Goal: Find specific fact: Find specific fact

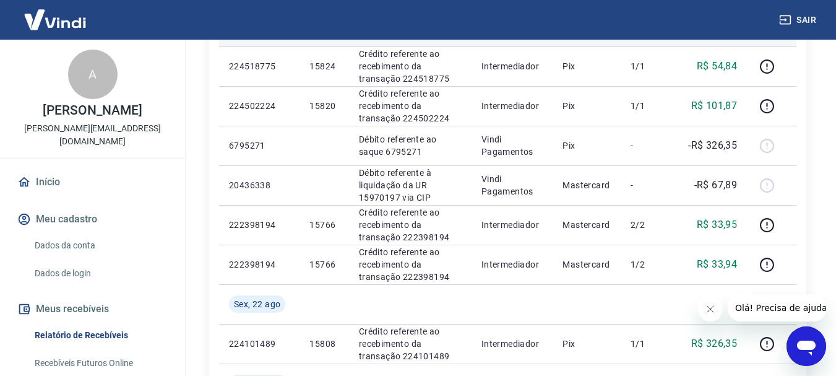
scroll to position [433, 0]
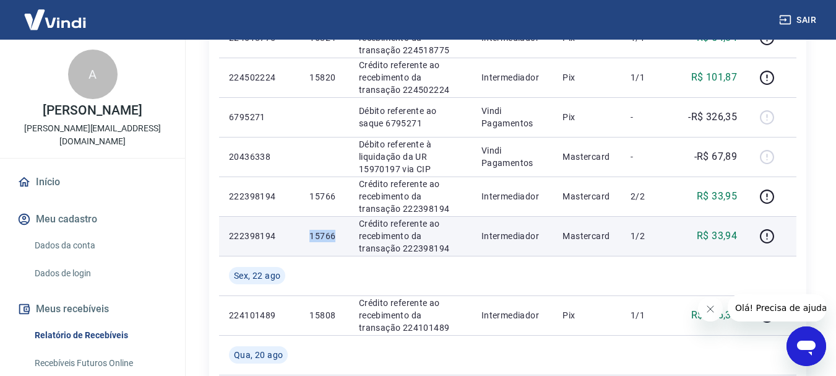
drag, startPoint x: 337, startPoint y: 234, endPoint x: 313, endPoint y: 235, distance: 23.5
click at [309, 236] on td "15766" at bounding box center [324, 236] width 49 height 40
copy p "15766"
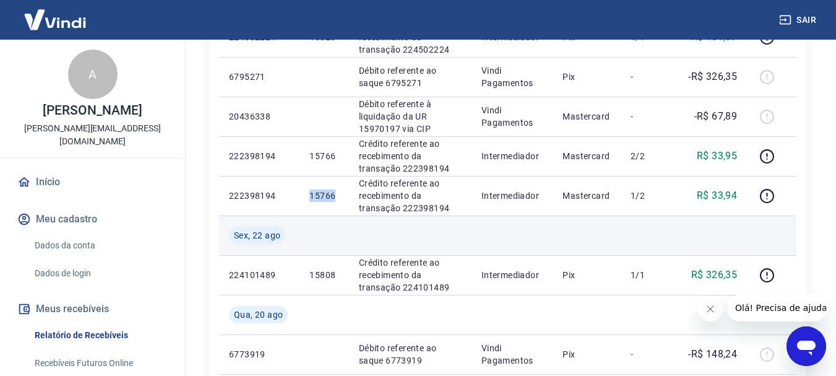
scroll to position [495, 0]
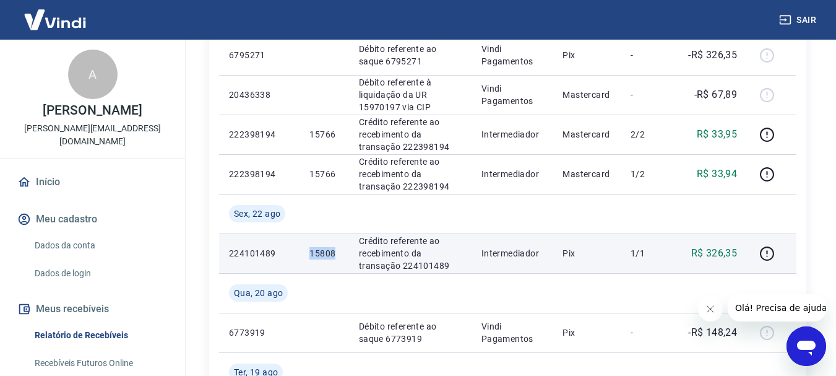
drag, startPoint x: 338, startPoint y: 250, endPoint x: 311, endPoint y: 254, distance: 27.5
click at [311, 254] on td "15808" at bounding box center [324, 253] width 49 height 40
copy p "15808"
